Goal: Navigation & Orientation: Find specific page/section

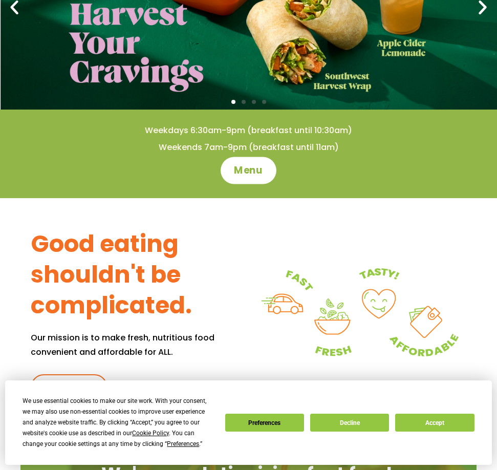
scroll to position [256, 0]
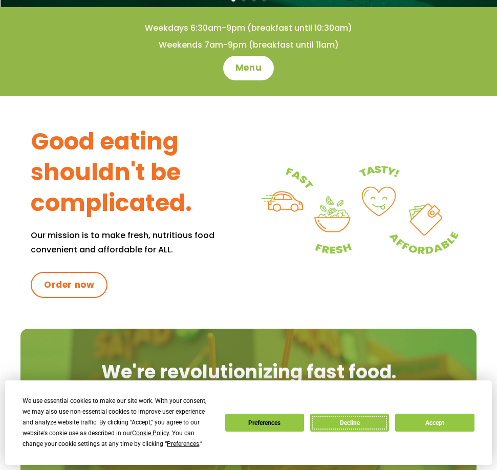
click at [353, 419] on button "Decline" at bounding box center [349, 423] width 79 height 18
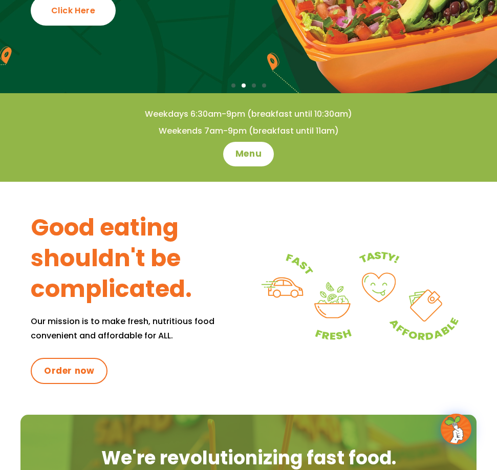
scroll to position [0, 0]
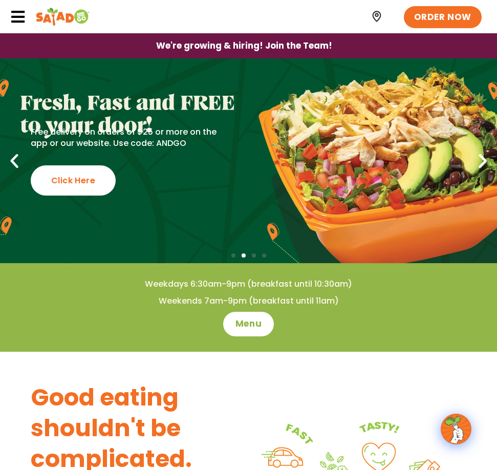
click at [381, 16] on img at bounding box center [377, 16] width 13 height 13
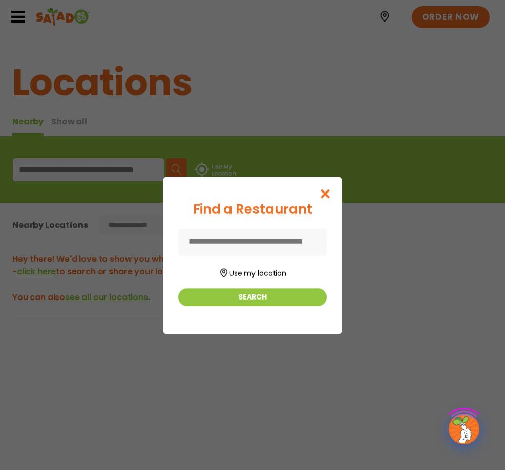
click at [96, 167] on div "Find a Restaurant Use my location Search" at bounding box center [252, 235] width 505 height 470
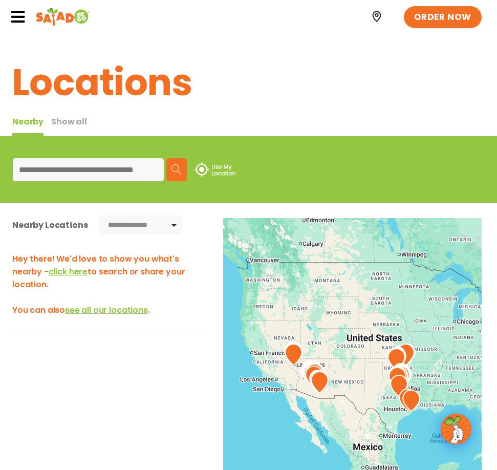
click at [87, 168] on input at bounding box center [88, 169] width 151 height 23
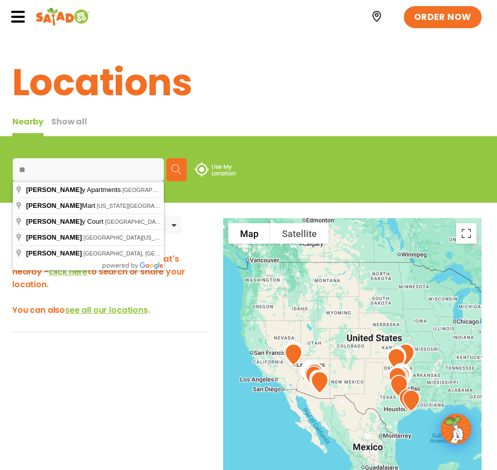
type input "*"
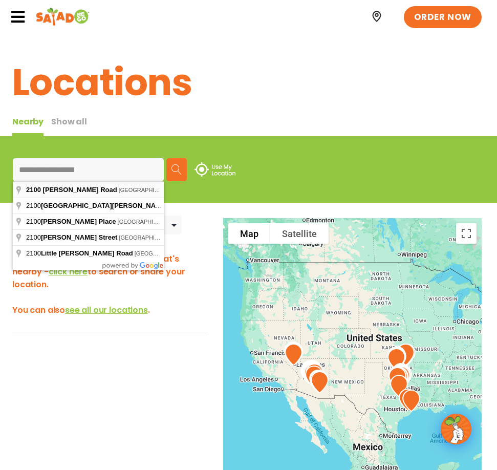
type input "**********"
